Goal: Task Accomplishment & Management: Manage account settings

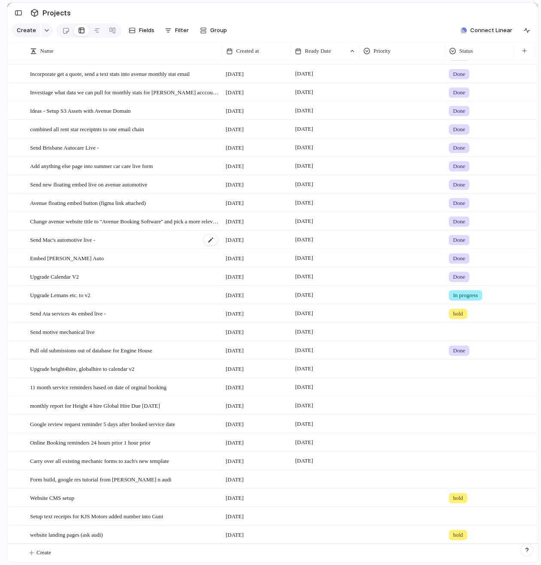
scroll to position [132, 0]
click at [92, 311] on span "Send Ata services 4x embed live -" at bounding box center [68, 313] width 76 height 10
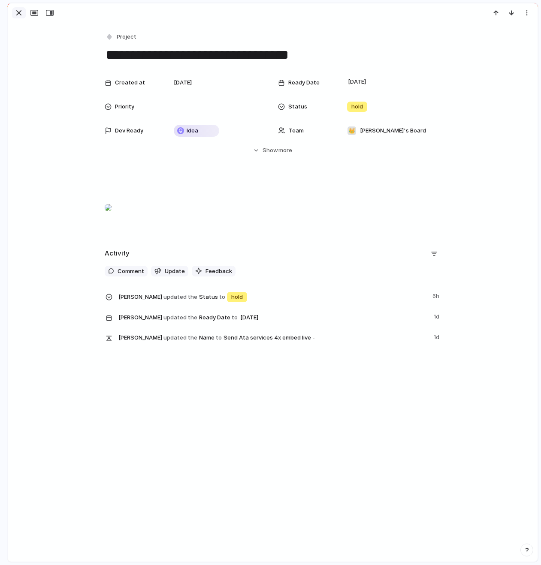
click at [19, 13] on div "button" at bounding box center [19, 13] width 10 height 10
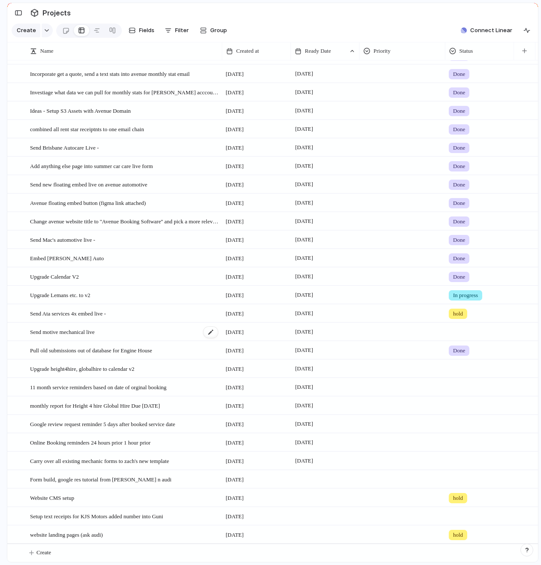
click at [114, 334] on div "Send motive mechanical live" at bounding box center [124, 332] width 189 height 18
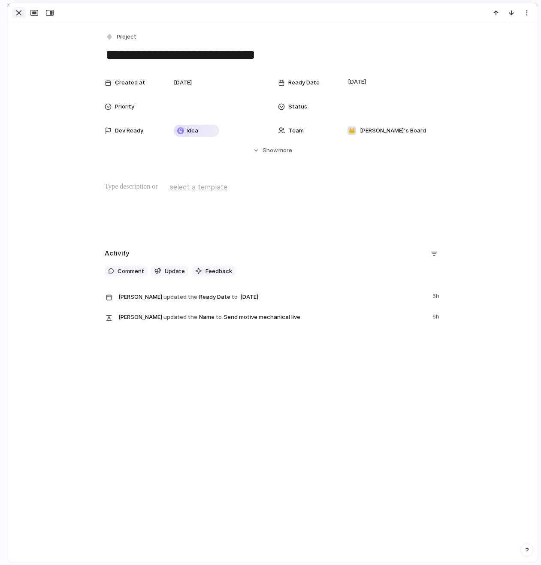
click at [18, 17] on div "button" at bounding box center [19, 13] width 10 height 10
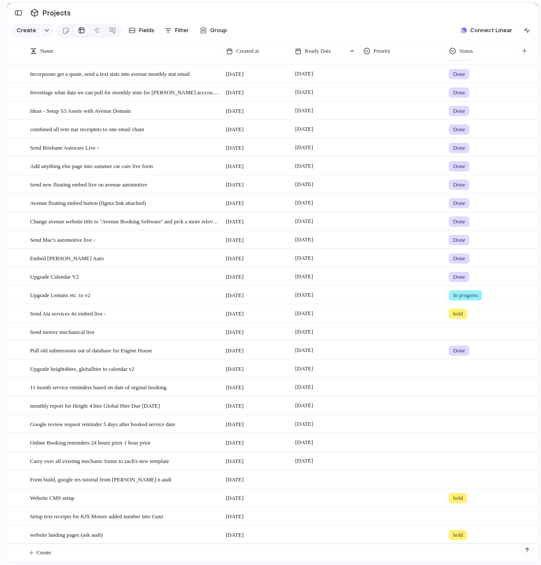
click at [461, 444] on div at bounding box center [479, 441] width 68 height 14
click at [461, 506] on span "In progress" at bounding box center [470, 507] width 30 height 9
click at [111, 333] on div "Send motive mechanical live" at bounding box center [124, 332] width 189 height 18
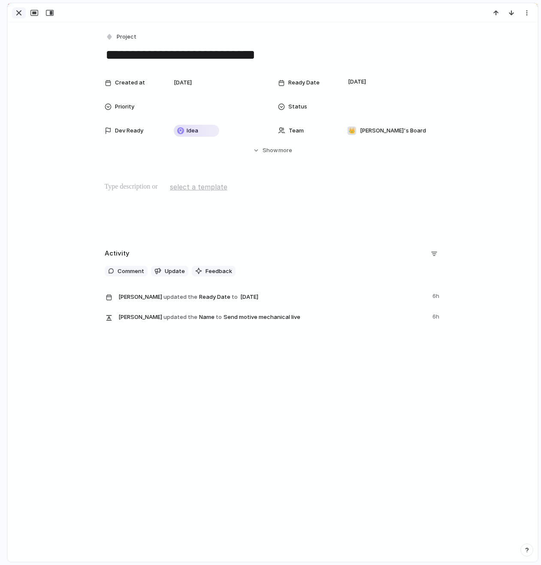
click at [18, 11] on div "button" at bounding box center [19, 13] width 10 height 10
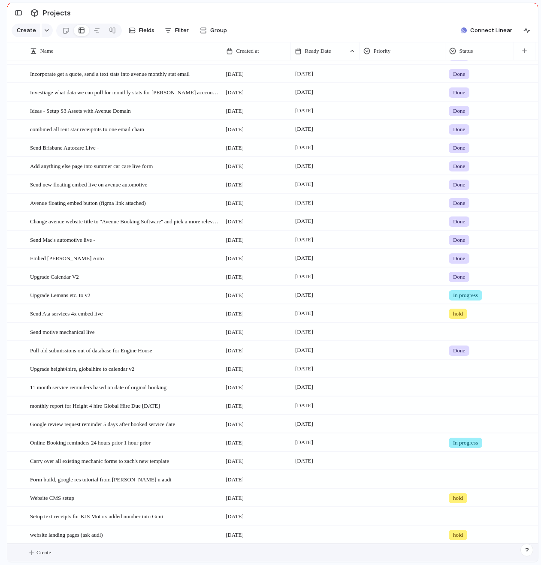
click at [47, 555] on span "Create" at bounding box center [43, 552] width 15 height 9
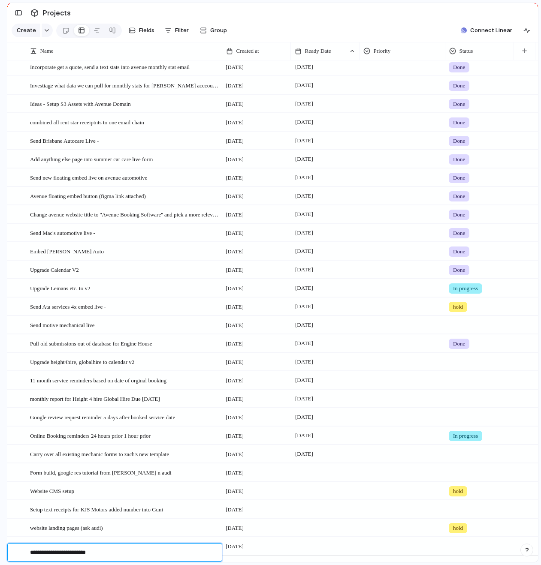
type textarea "**********"
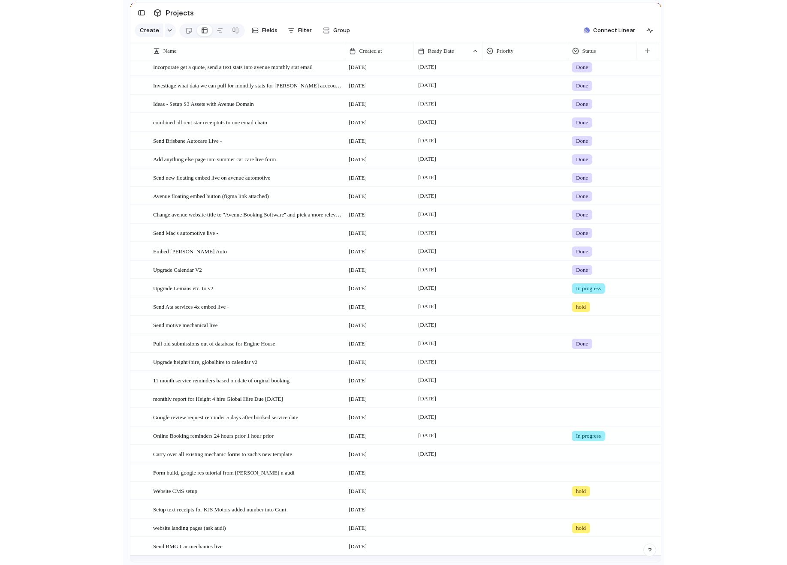
scroll to position [151, 0]
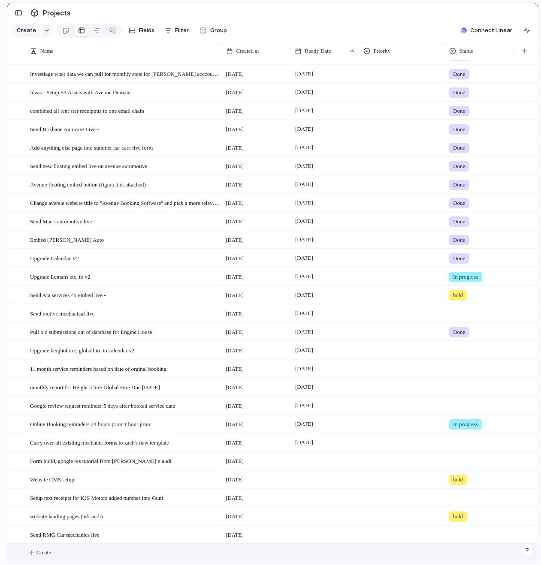
click at [310, 533] on div at bounding box center [324, 535] width 69 height 18
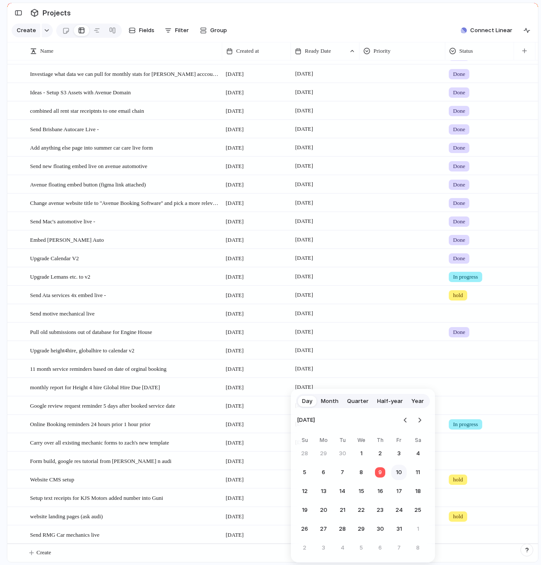
click at [395, 476] on button "10" at bounding box center [398, 472] width 15 height 15
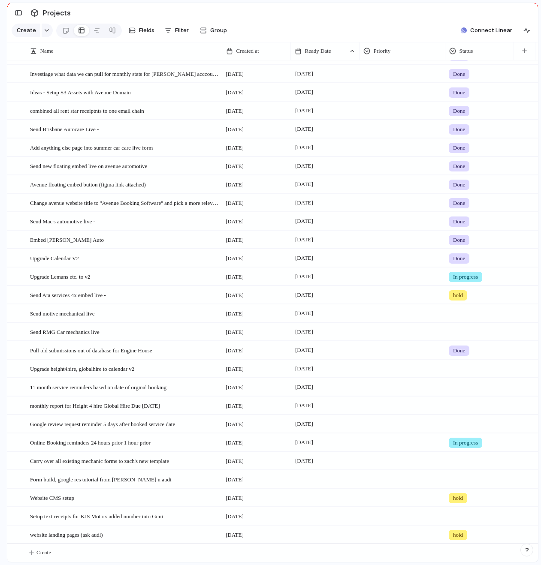
click at [460, 333] on div at bounding box center [479, 330] width 68 height 14
click at [414, 337] on div "Live Done In progress hold" at bounding box center [270, 282] width 541 height 565
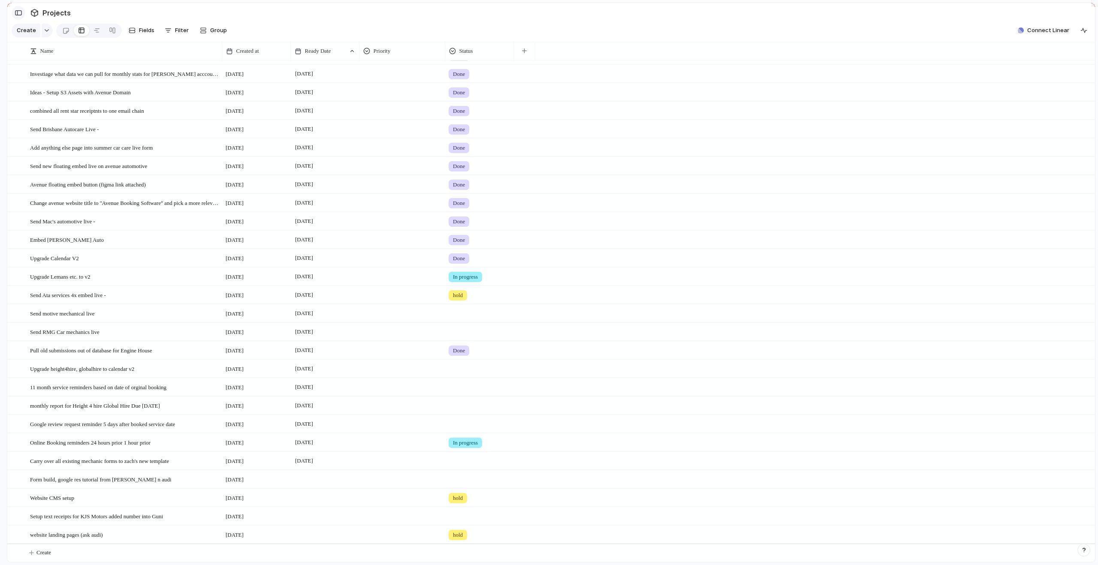
click at [15, 12] on div "button" at bounding box center [19, 13] width 8 height 6
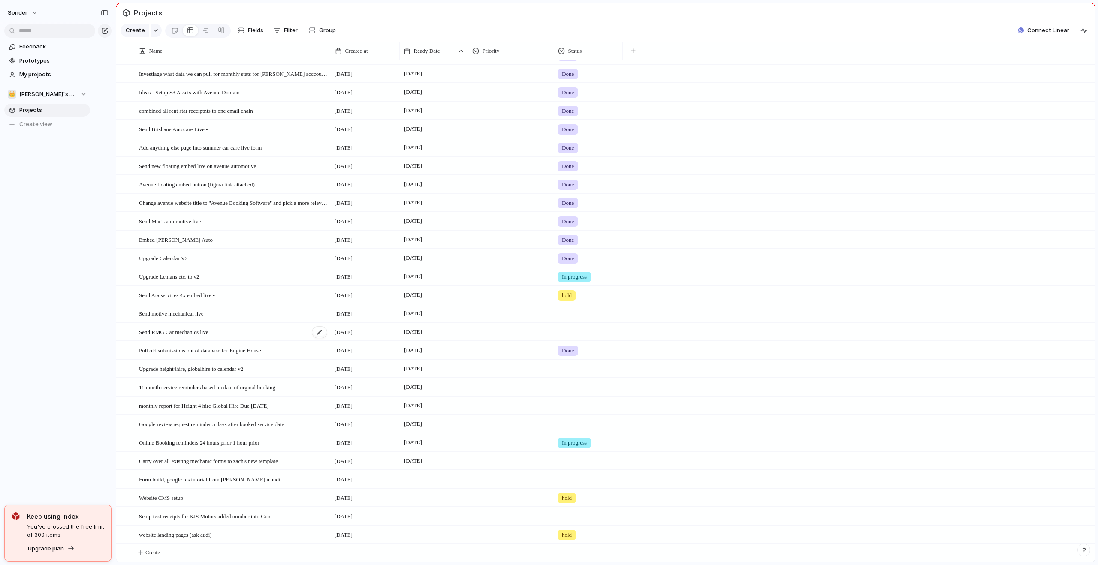
click at [223, 327] on div "Send RMG Car mechanics live" at bounding box center [233, 332] width 189 height 18
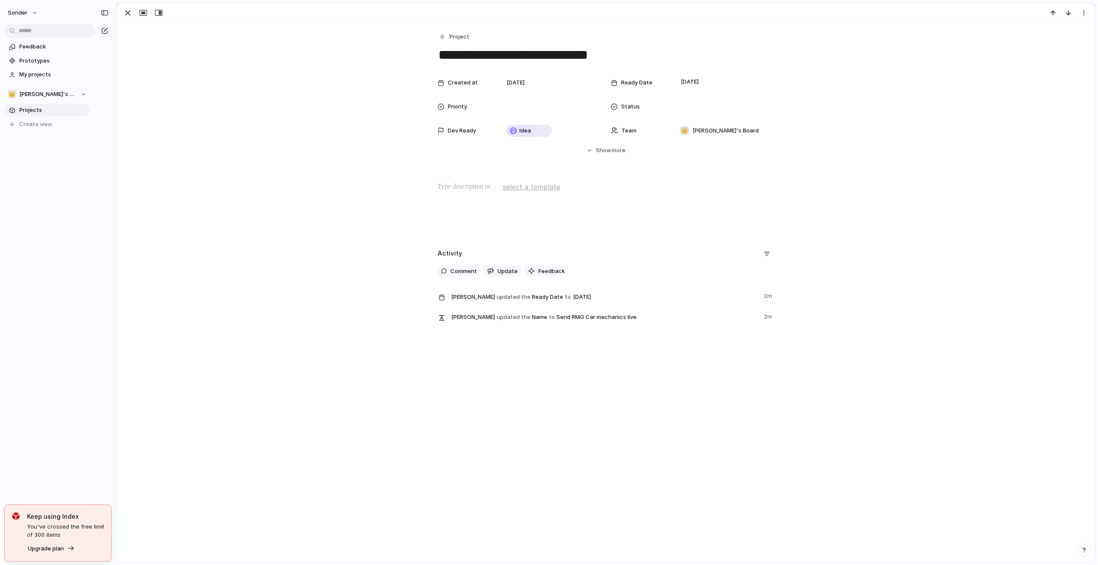
click at [540, 202] on div at bounding box center [605, 209] width 957 height 55
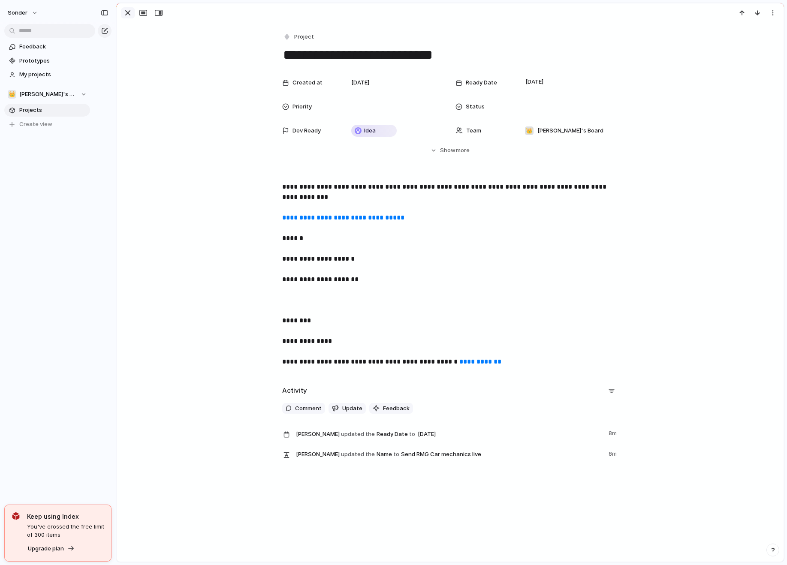
click at [130, 13] on div "button" at bounding box center [128, 13] width 10 height 10
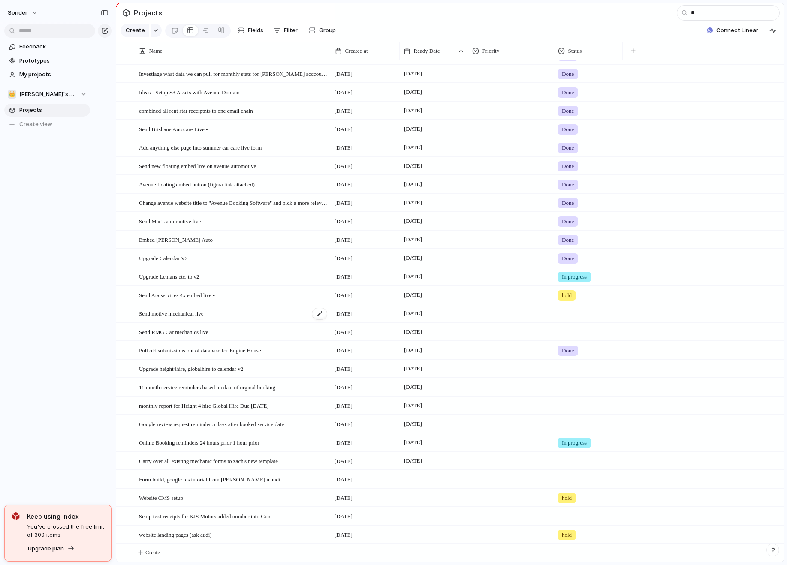
scroll to position [3, 0]
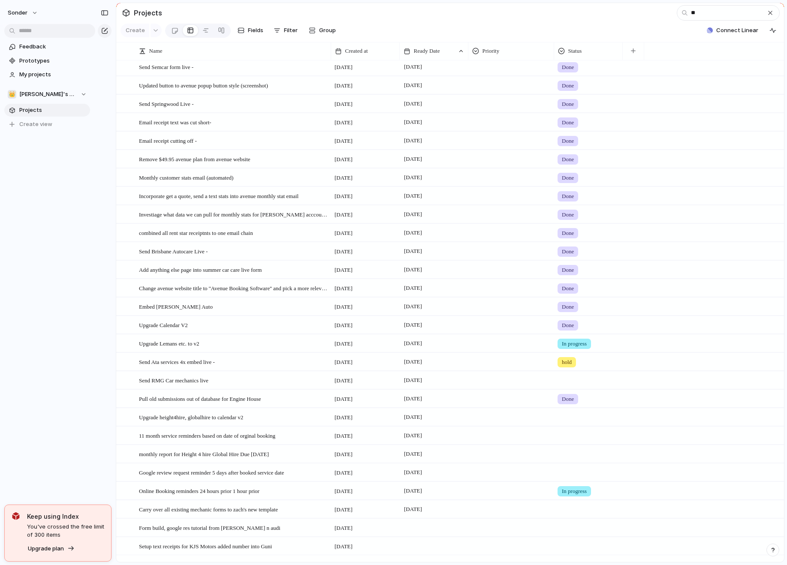
type input "***"
